Goal: Transaction & Acquisition: Book appointment/travel/reservation

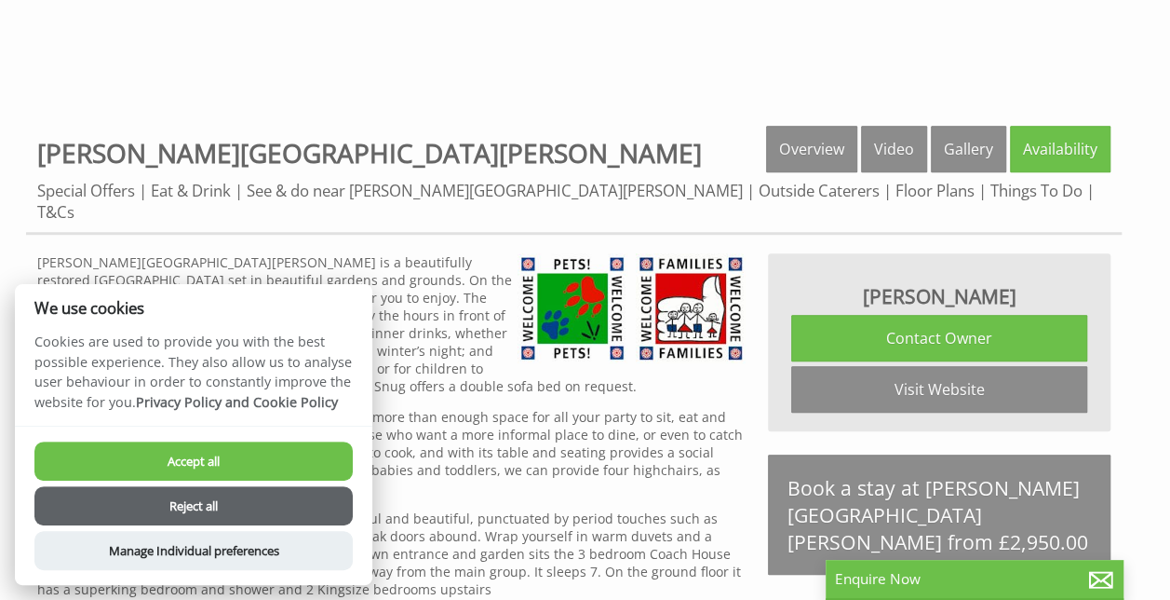
scroll to position [602, 0]
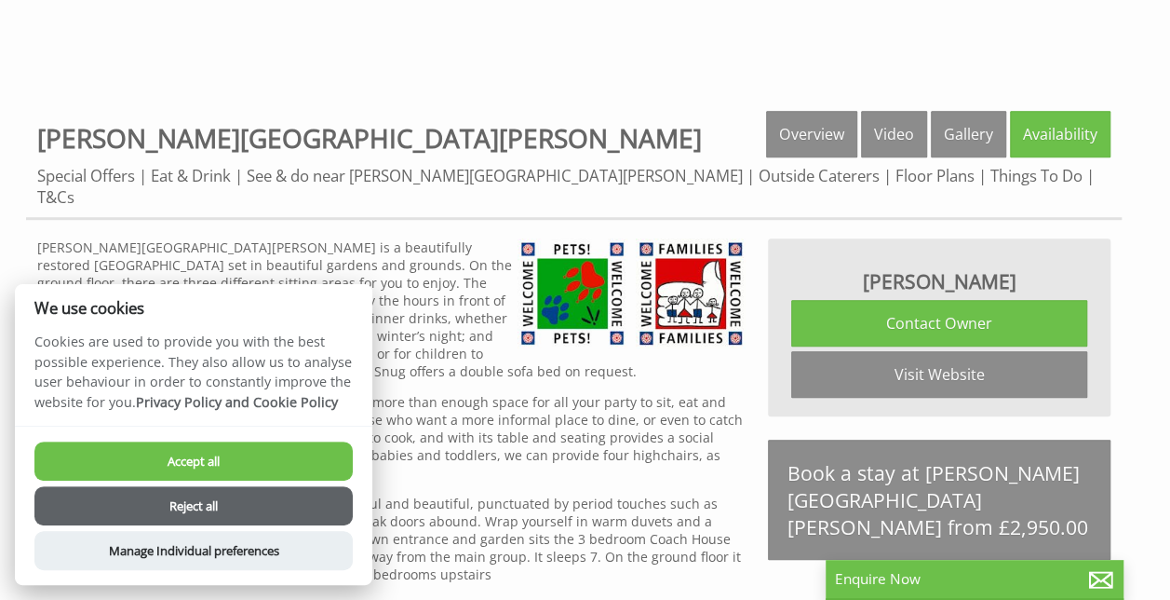
click at [237, 510] on button "Reject all" at bounding box center [193, 505] width 318 height 39
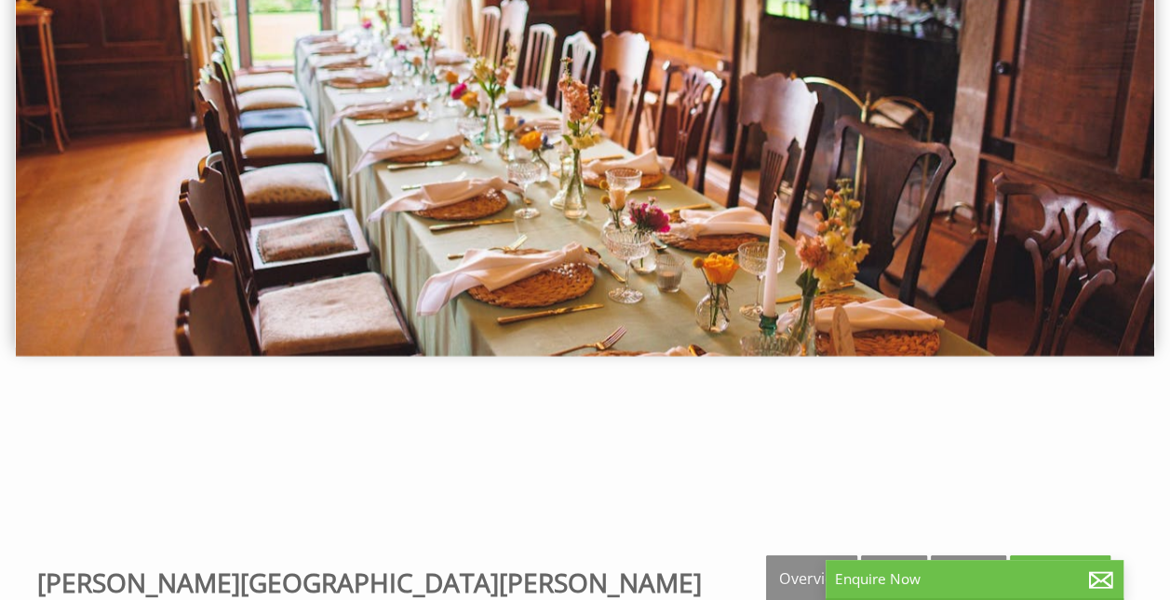
scroll to position [159, 0]
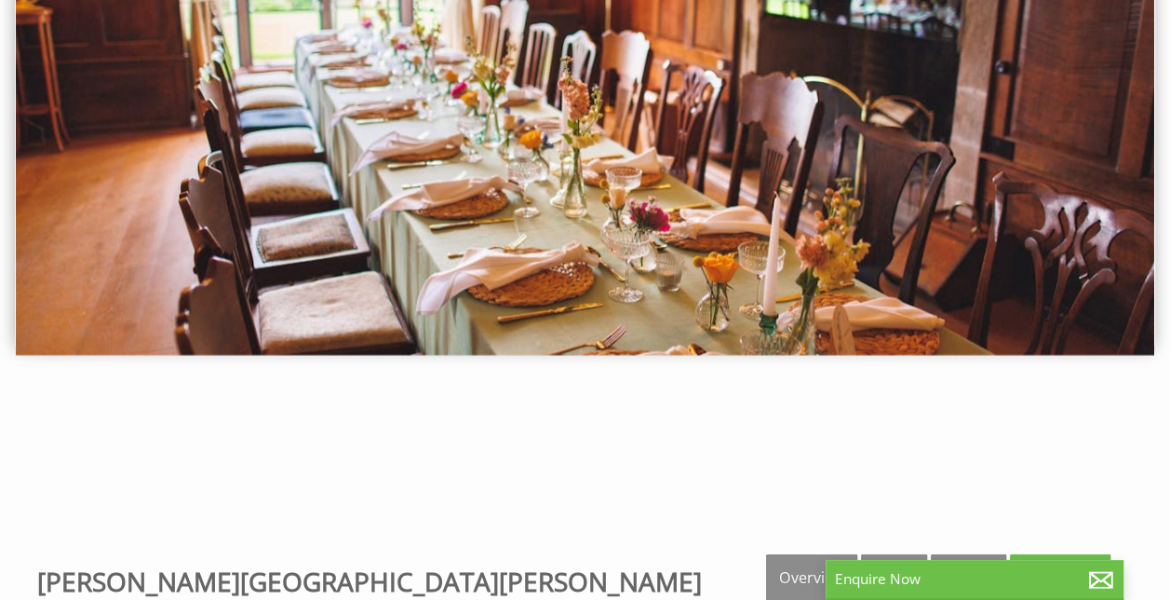
click at [1061, 132] on img at bounding box center [585, 159] width 1139 height 391
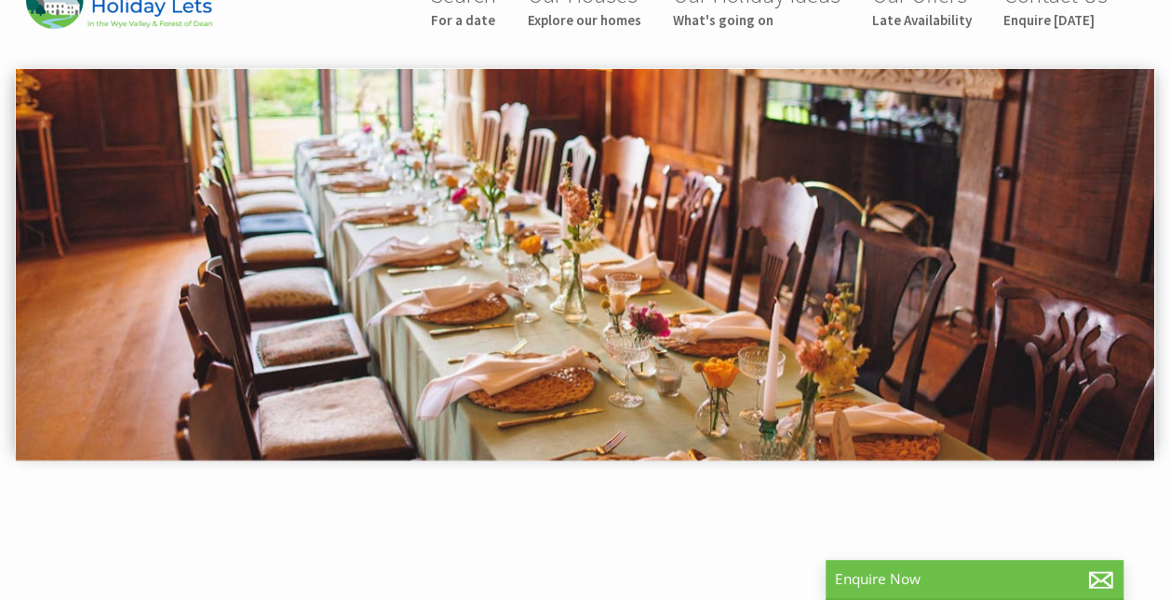
scroll to position [47, 0]
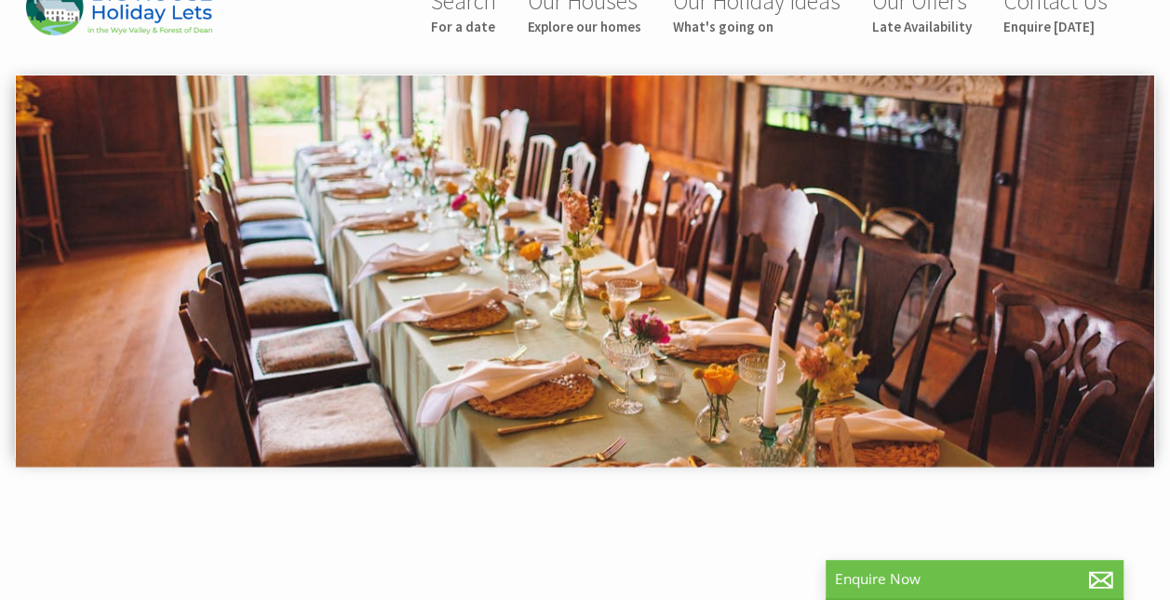
click at [1117, 241] on img at bounding box center [585, 270] width 1139 height 391
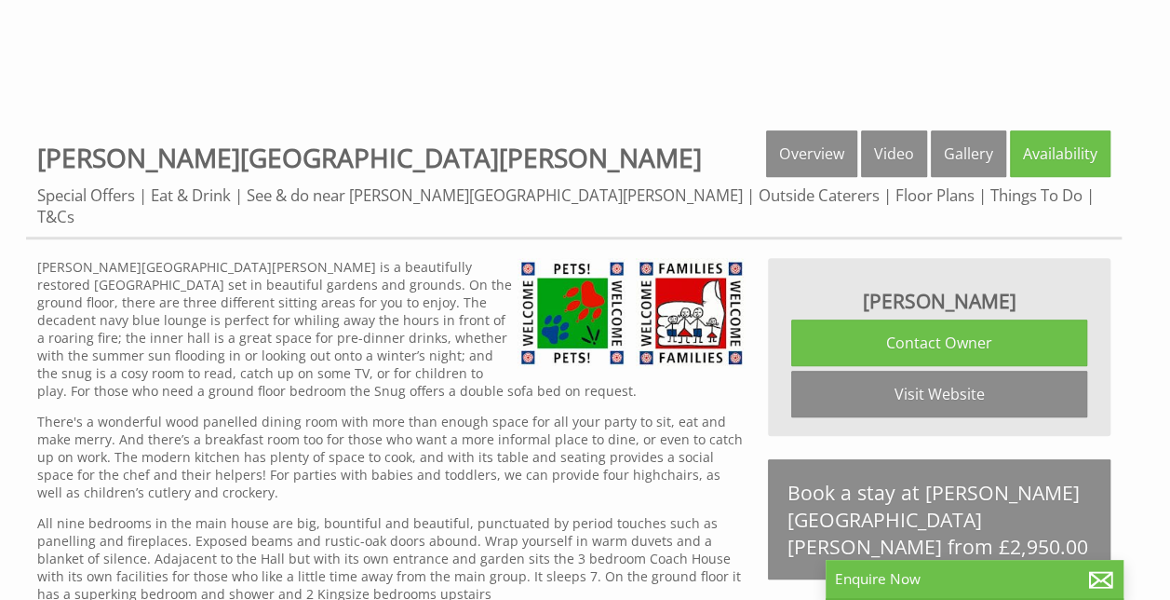
scroll to position [584, 0]
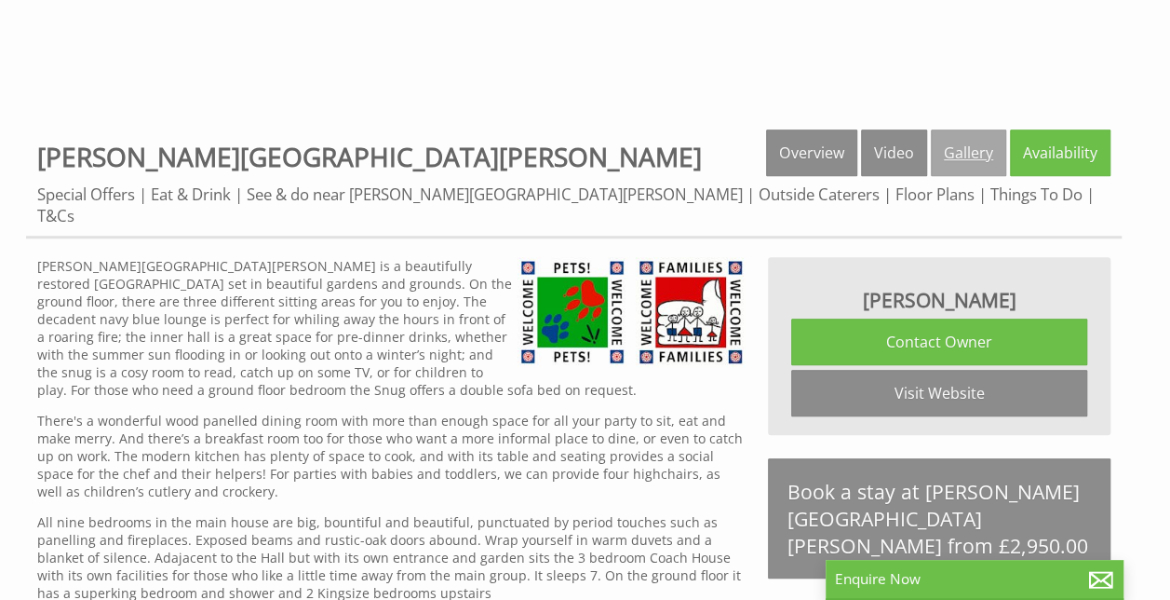
click at [984, 150] on link "Gallery" at bounding box center [968, 152] width 75 height 47
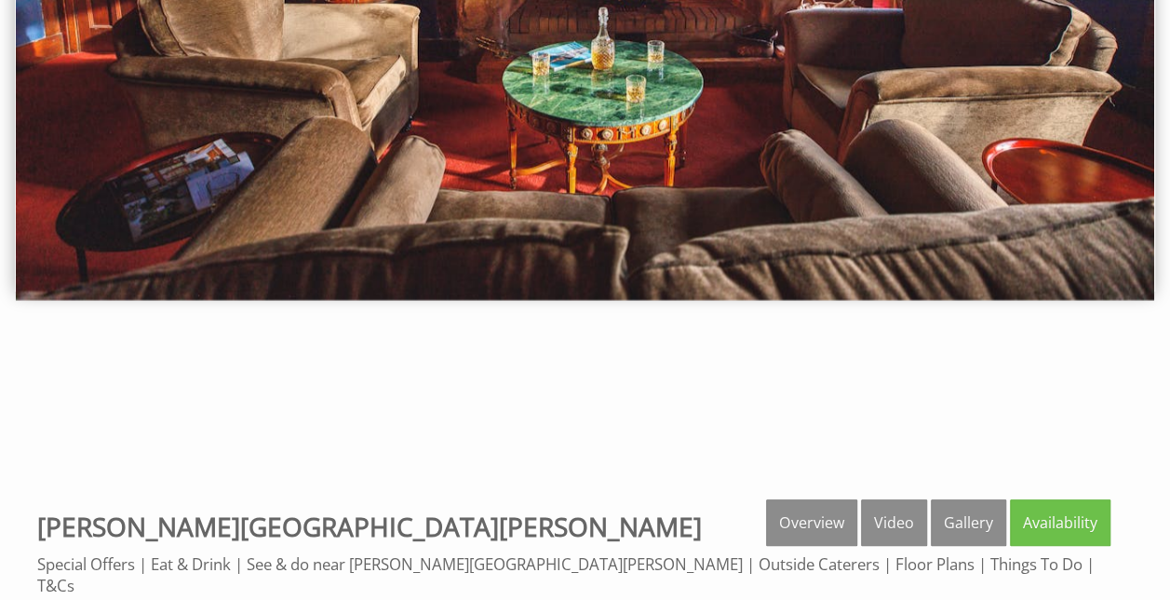
scroll to position [166, 0]
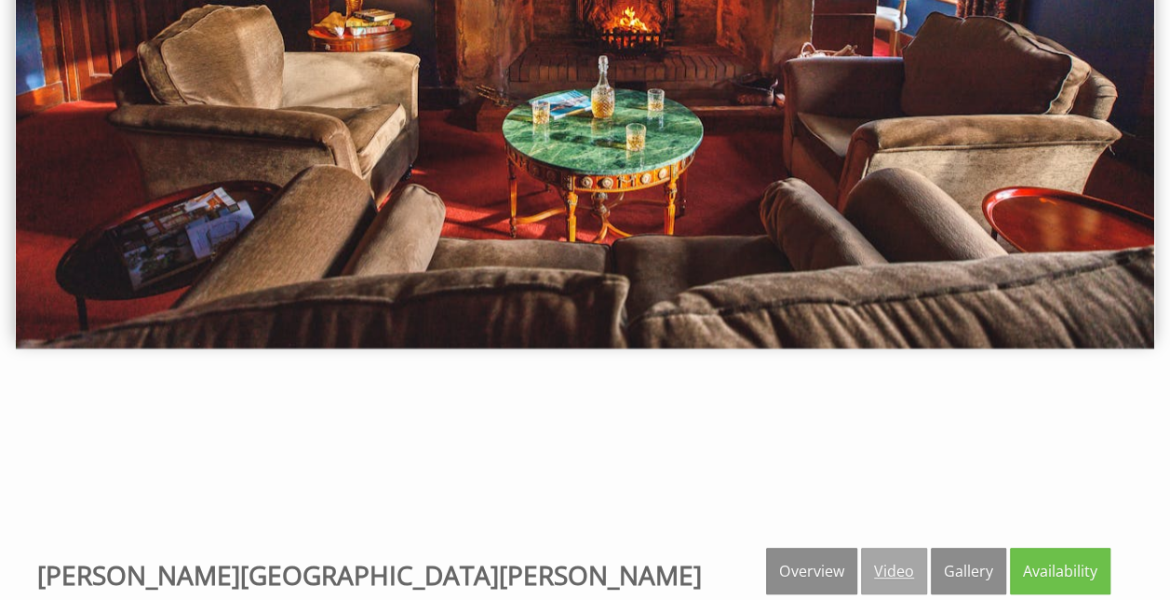
click at [907, 566] on link "Video" at bounding box center [894, 571] width 66 height 47
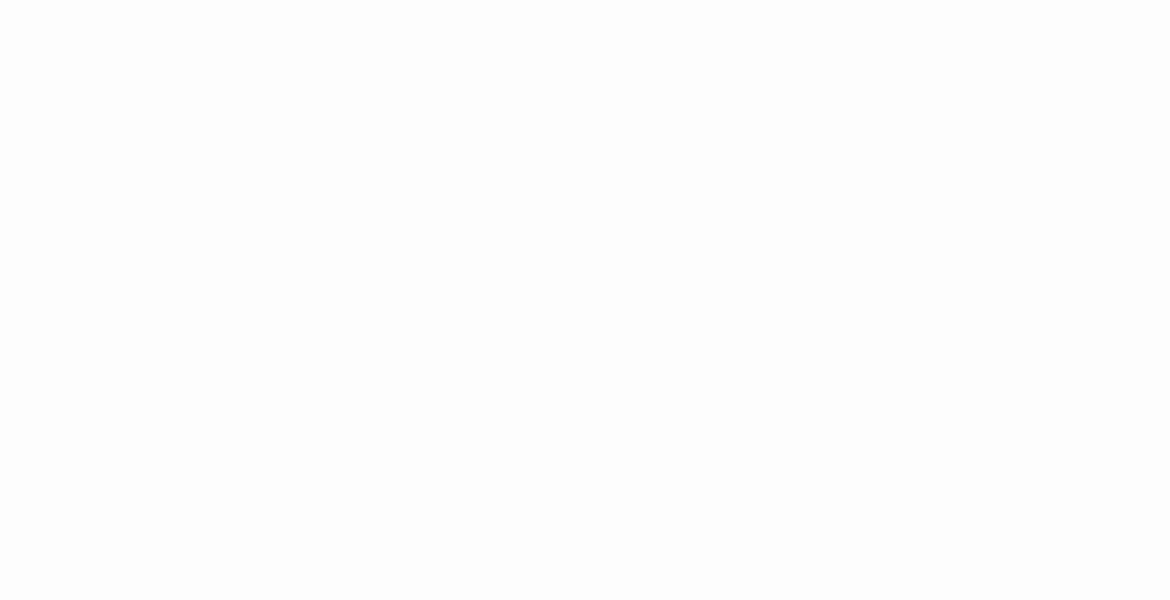
scroll to position [820, 0]
click at [1121, 177] on div "Properties Bowley Hall Overview Video Gallery Availability Special Offers Eat &…" at bounding box center [585, 268] width 1118 height 750
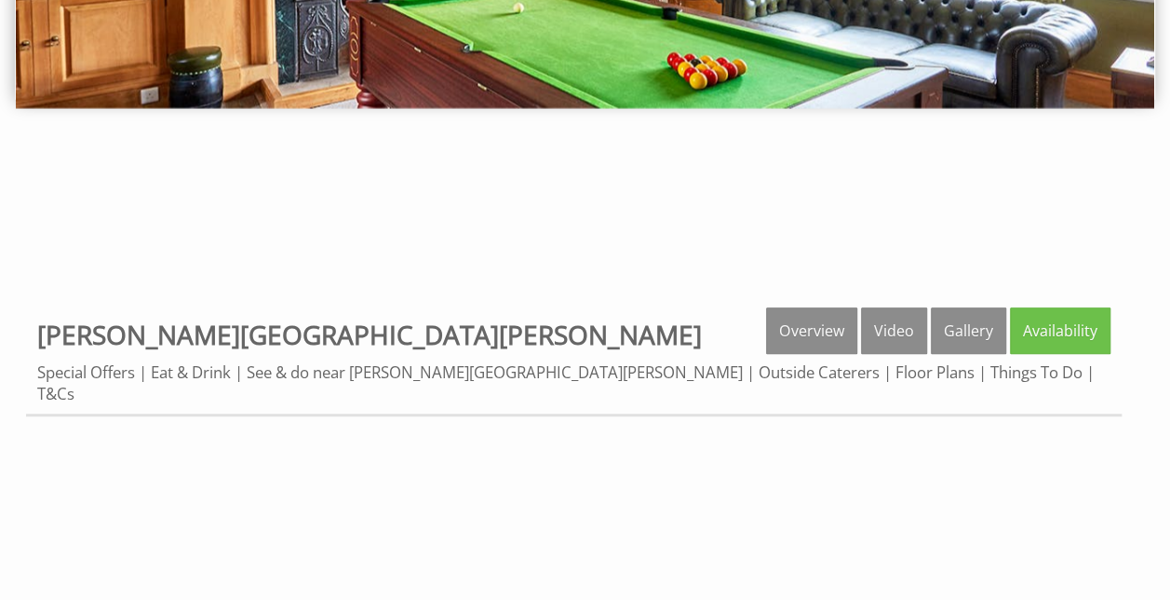
scroll to position [408, 0]
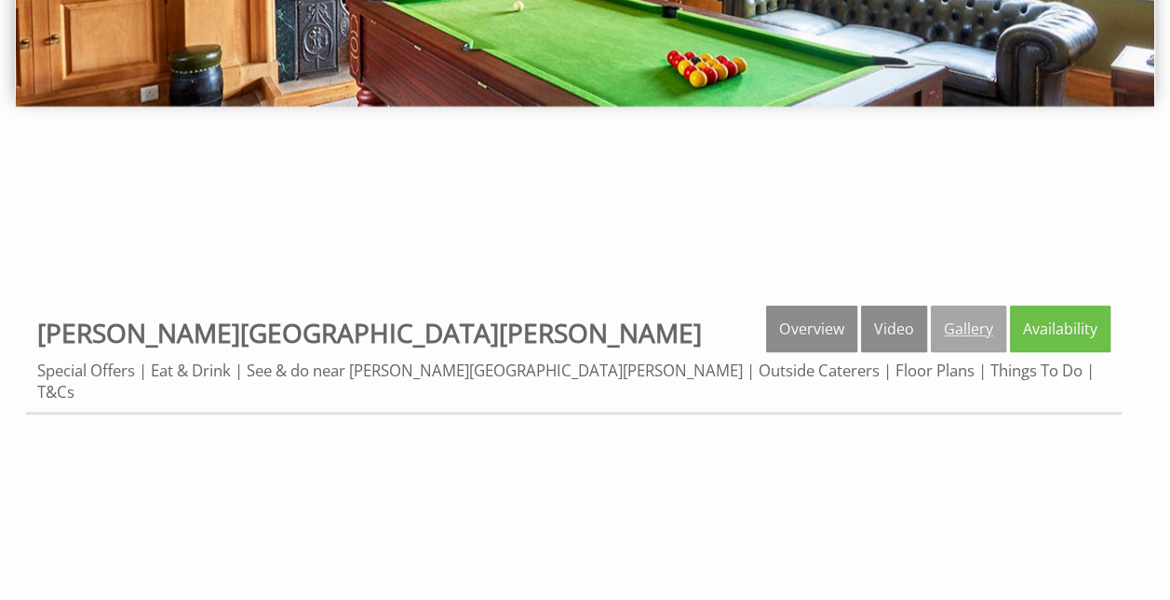
click at [1000, 329] on link "Gallery" at bounding box center [968, 328] width 75 height 47
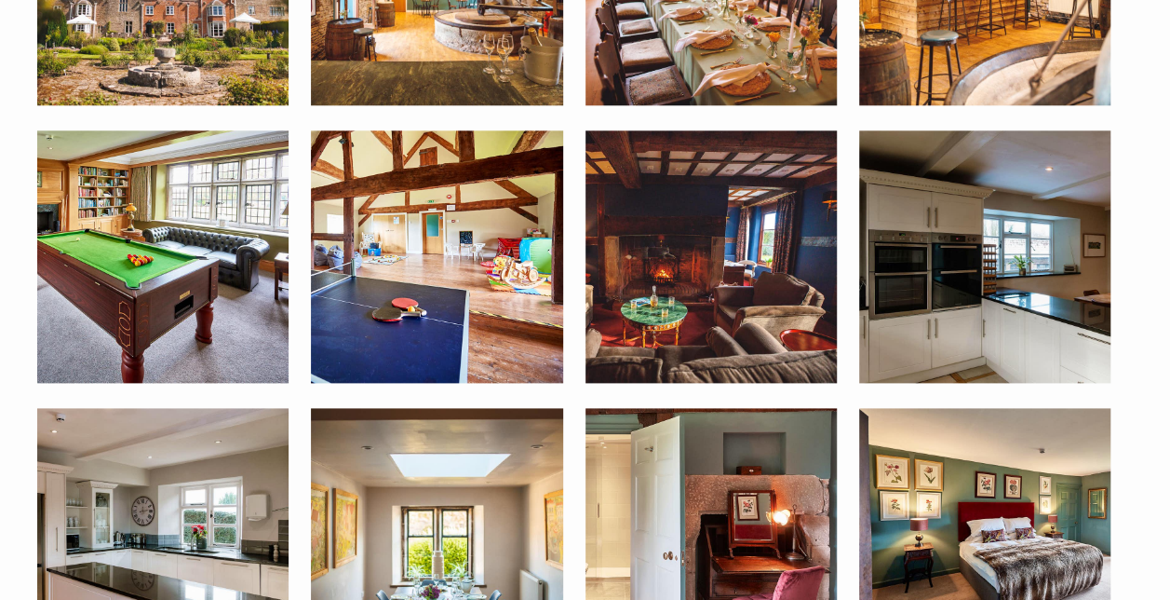
scroll to position [985, 0]
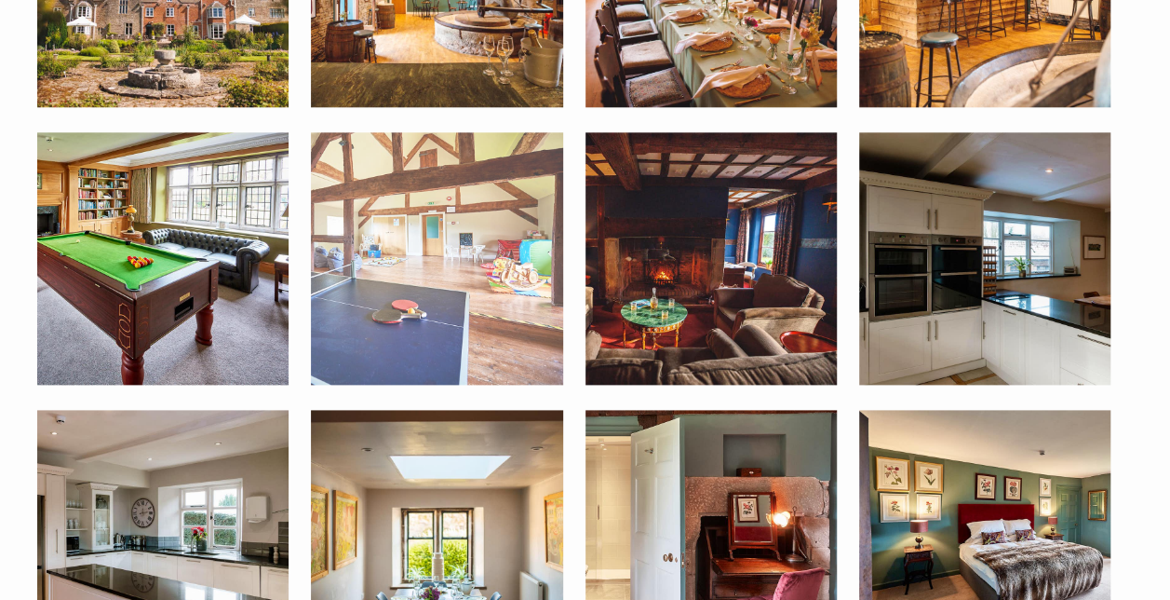
click at [468, 242] on img at bounding box center [436, 257] width 251 height 251
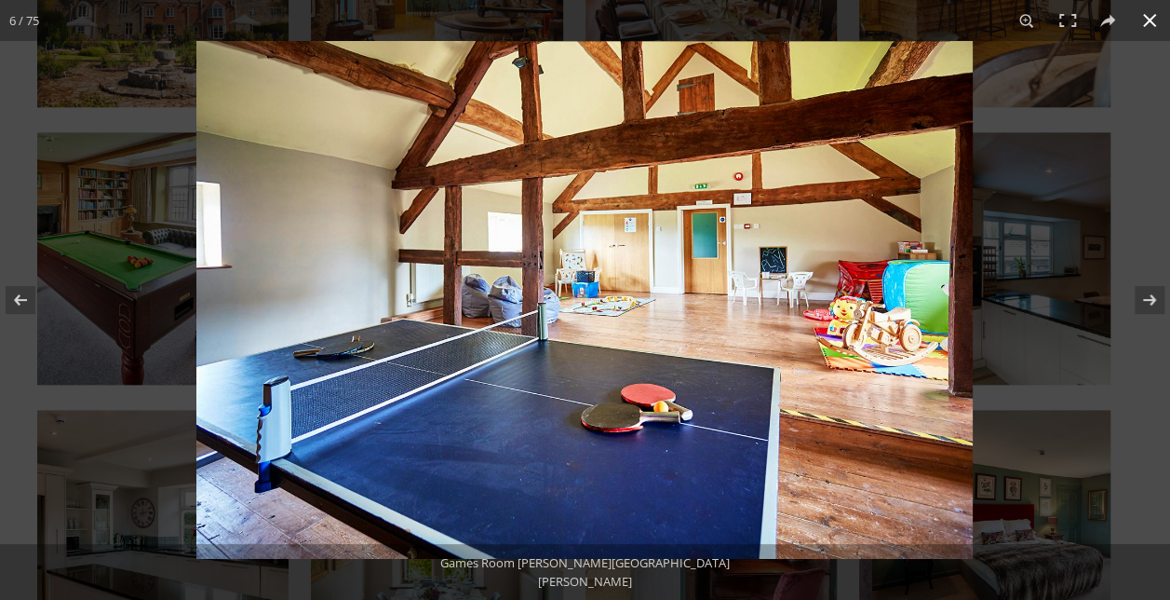
click at [1145, 99] on div at bounding box center [781, 341] width 1170 height 600
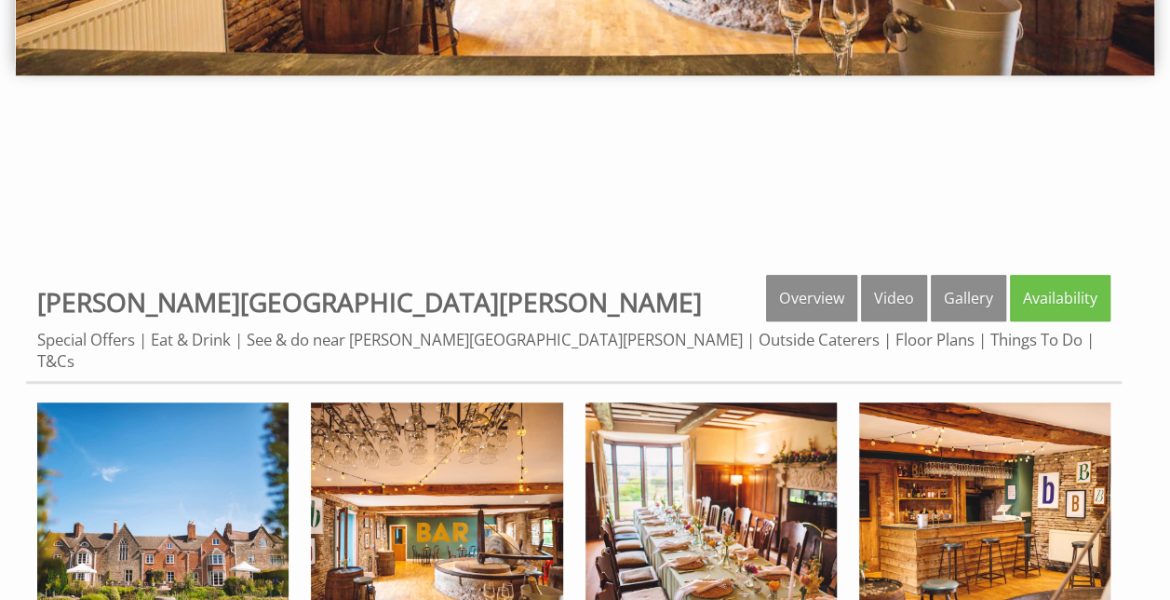
scroll to position [467, 0]
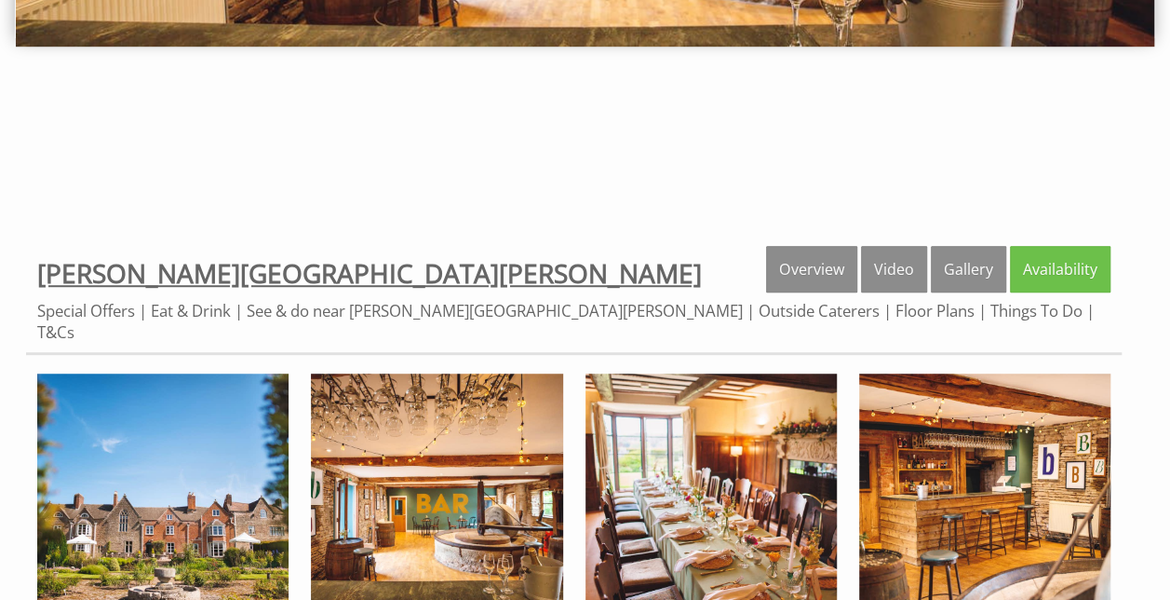
click at [101, 279] on span "[PERSON_NAME][GEOGRAPHIC_DATA][PERSON_NAME]" at bounding box center [369, 272] width 665 height 35
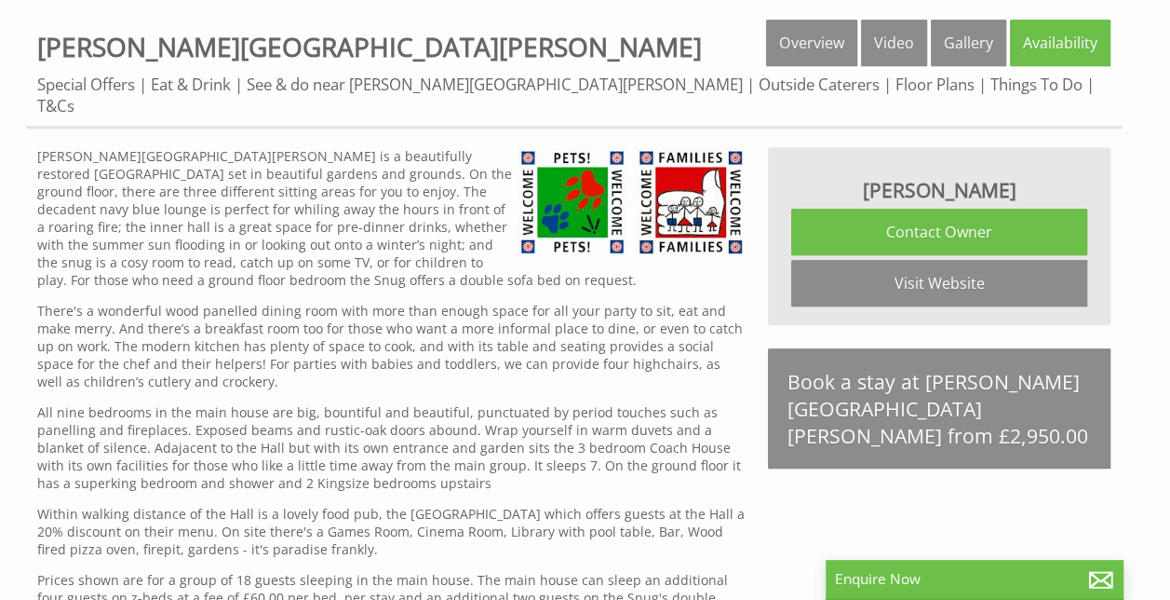
scroll to position [693, 0]
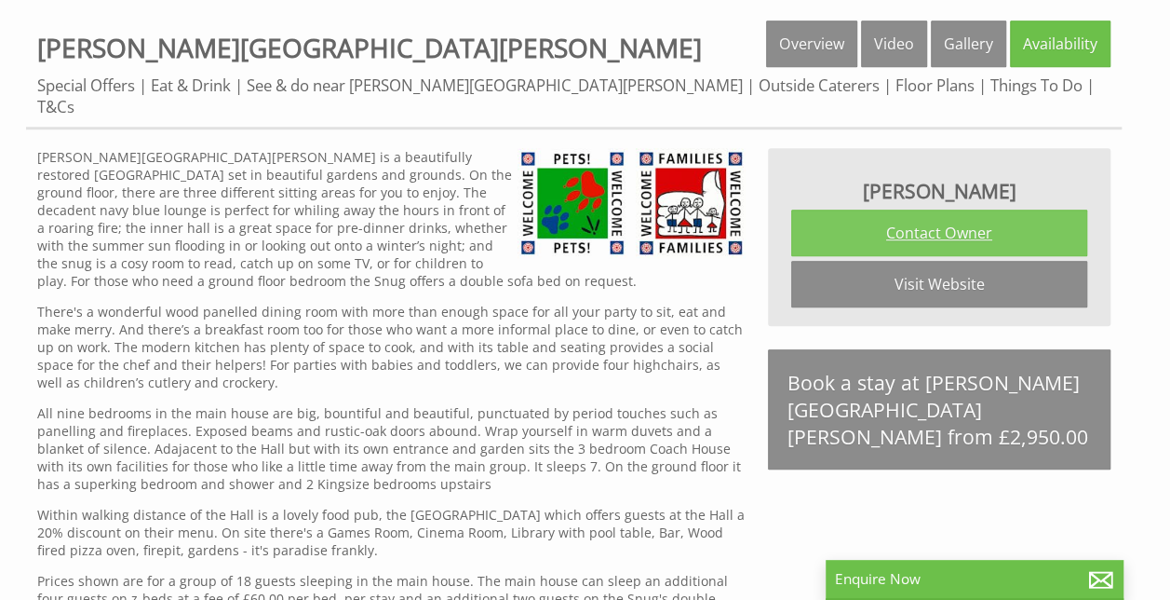
click at [962, 210] on link "Contact Owner" at bounding box center [939, 233] width 296 height 47
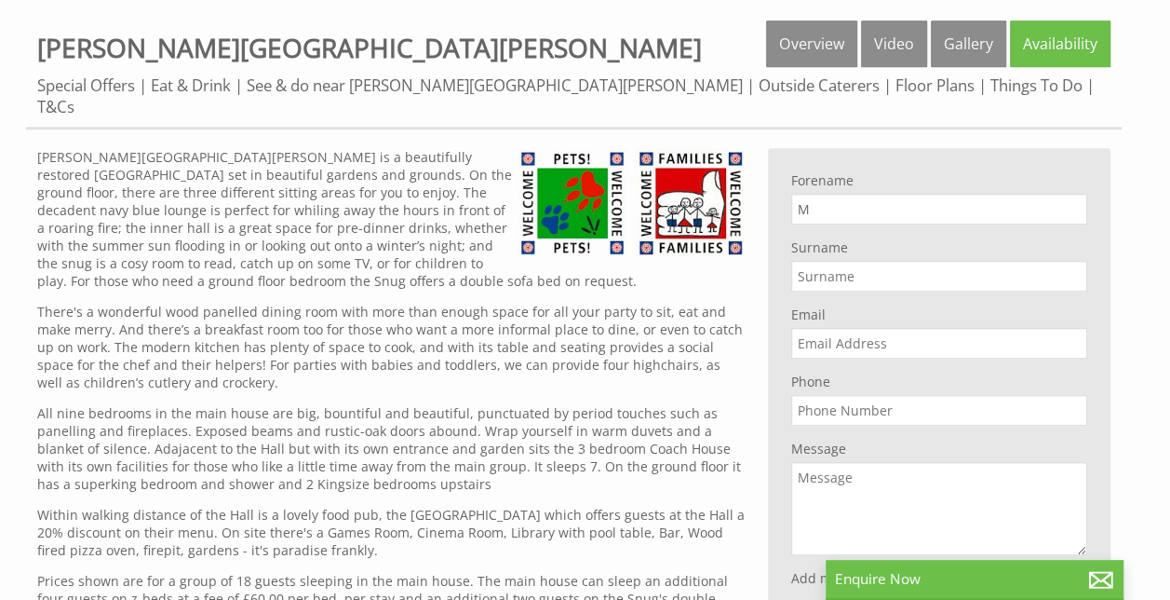
type input "[PERSON_NAME]"
type input "[EMAIL_ADDRESS][DOMAIN_NAME]"
type input "07960157259"
type input "[PERSON_NAME]"
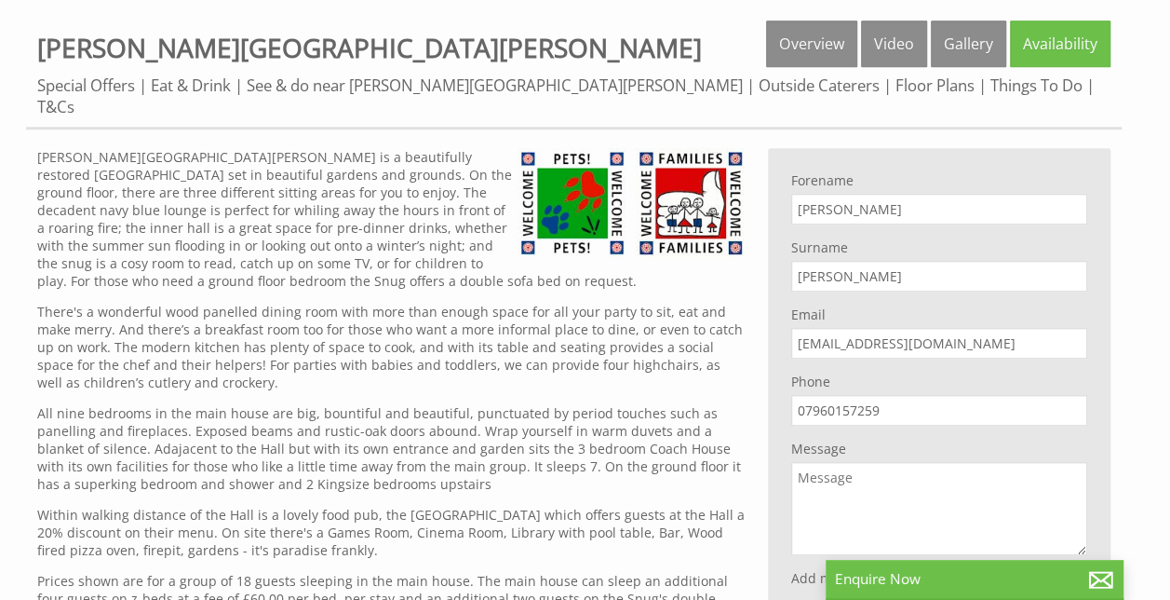
click at [886, 462] on textarea "Message" at bounding box center [939, 508] width 296 height 93
click at [950, 466] on textarea "Could I please have a price for 3 and 4 nights over [DATE] - [DATE]. tHank you." at bounding box center [939, 508] width 296 height 93
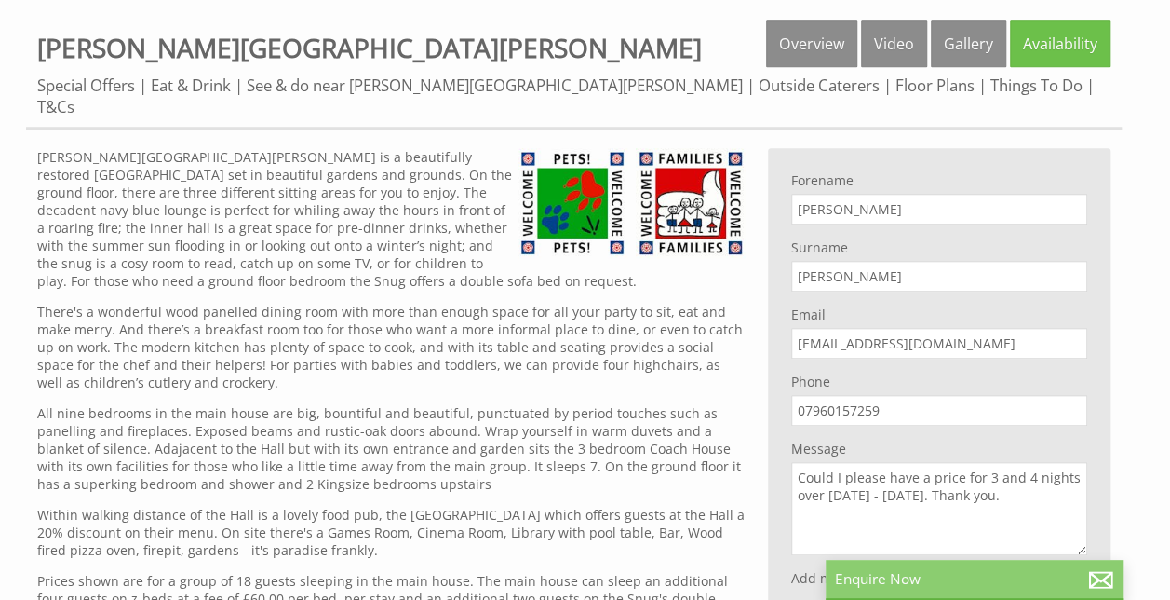
type textarea "Could I please have a price for 3 and 4 nights over [DATE] - [DATE]. Thank you."
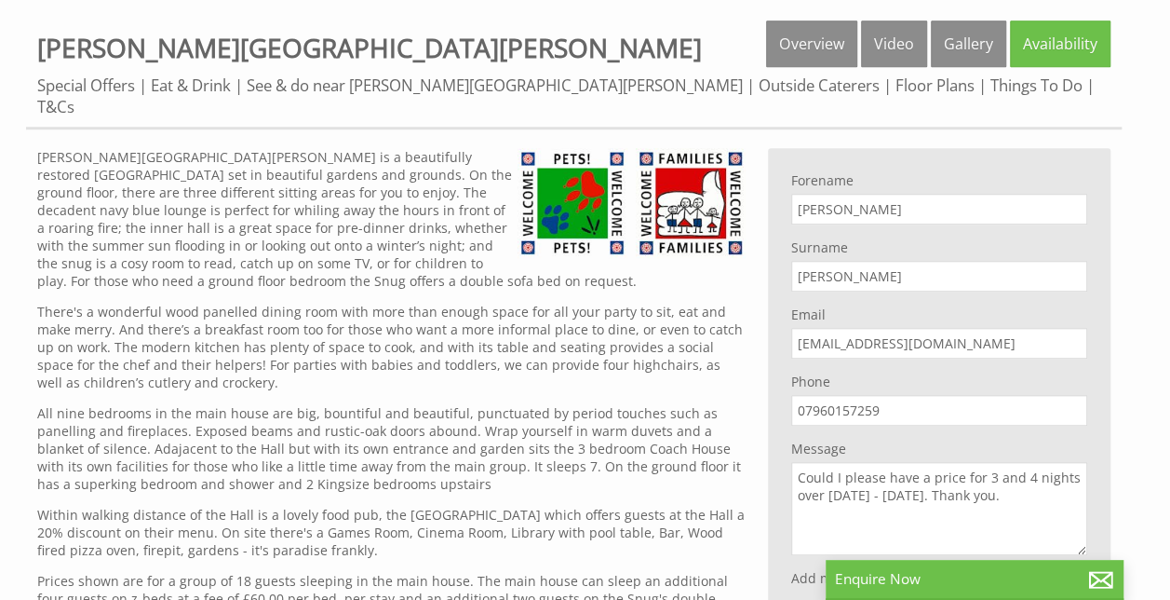
drag, startPoint x: 997, startPoint y: 467, endPoint x: 784, endPoint y: 443, distance: 214.6
click at [784, 443] on div "Lewis Scott Contact Owner Visit Website Forename Michelle Surname Kambarami Ema…" at bounding box center [939, 447] width 343 height 599
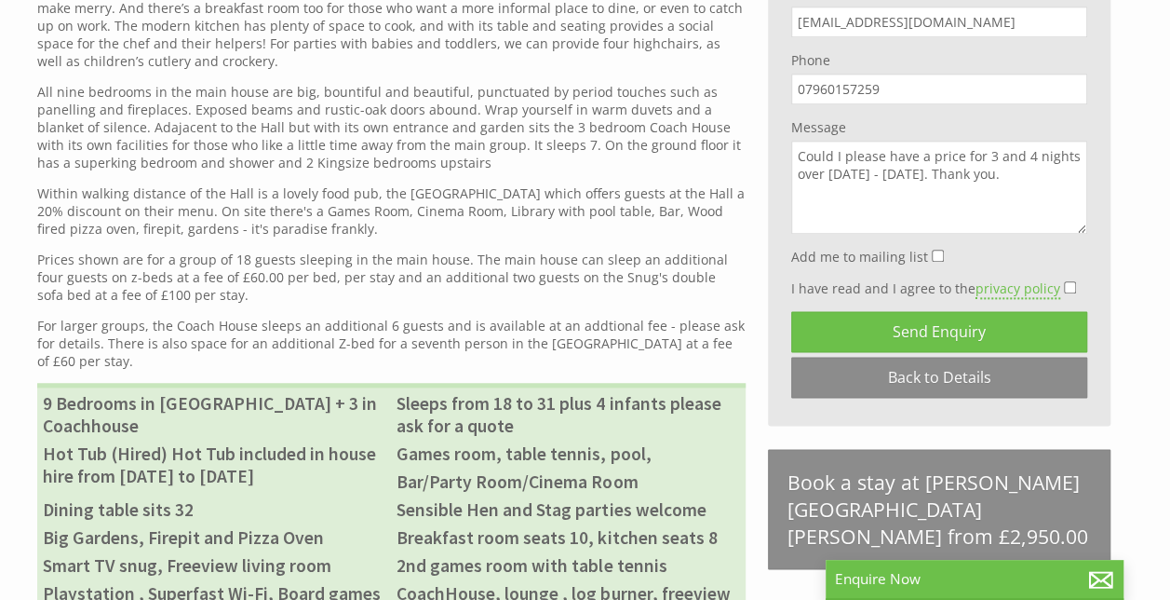
scroll to position [1015, 0]
click at [1064, 280] on input "I have read and I agree to the privacy policy" at bounding box center [1070, 286] width 12 height 12
checkbox input "true"
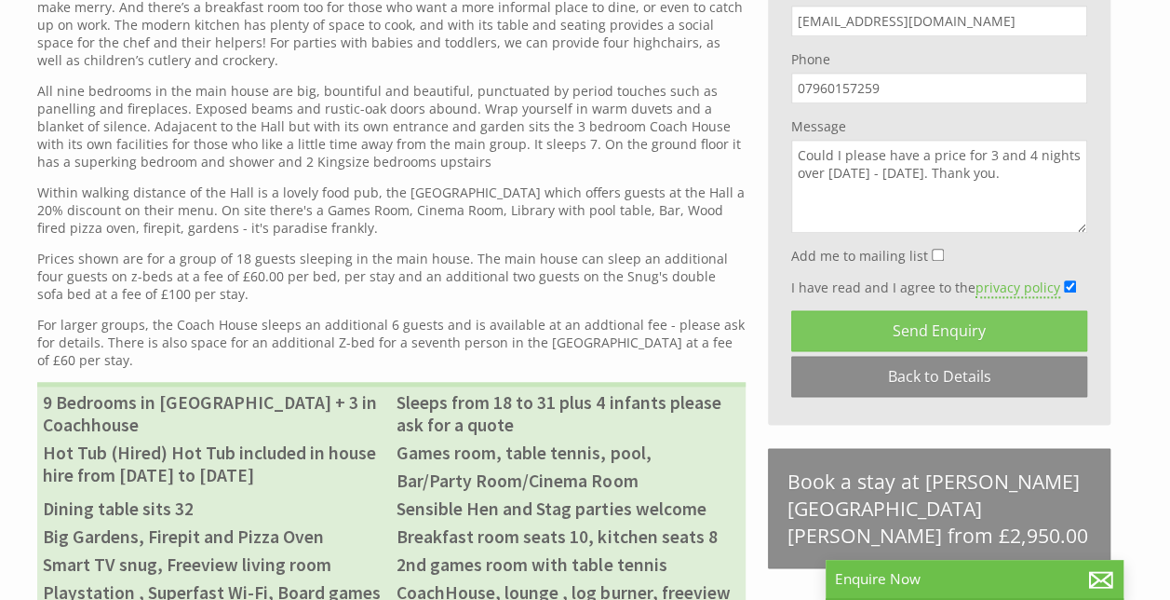
click at [1004, 310] on button "Send Enquiry" at bounding box center [939, 330] width 296 height 41
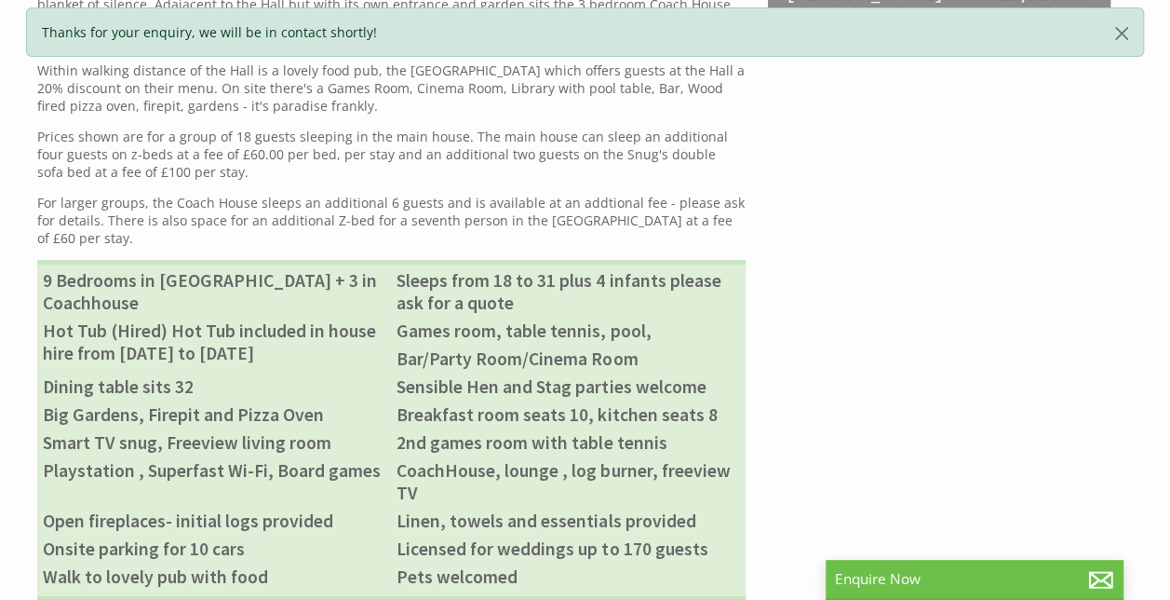
scroll to position [0, 0]
